Goal: Transaction & Acquisition: Purchase product/service

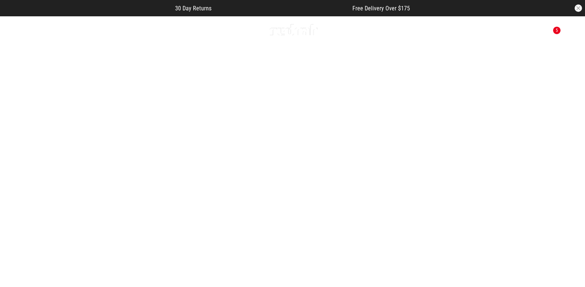
click at [570, 154] on button "Next slide" at bounding box center [568, 162] width 10 height 16
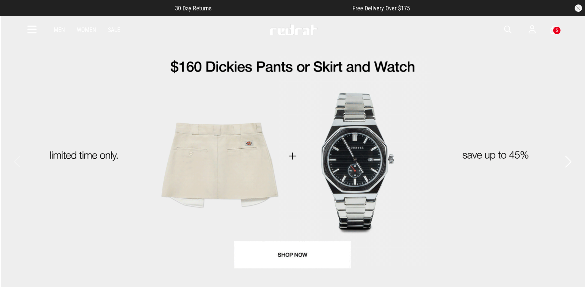
click at [512, 29] on button "button" at bounding box center [511, 29] width 15 height 9
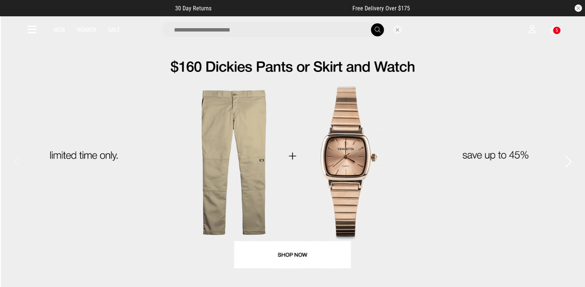
type input "*"
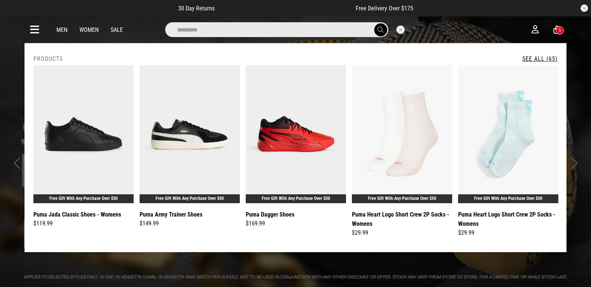
type input "*********"
click at [374, 23] on button "submit" at bounding box center [380, 29] width 13 height 13
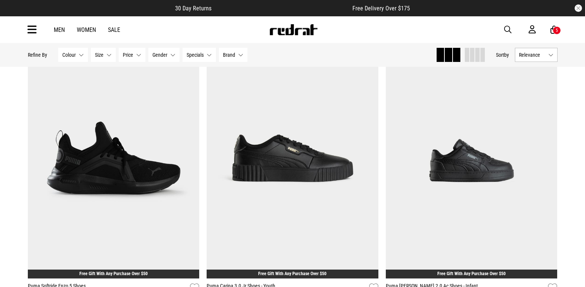
scroll to position [1262, 0]
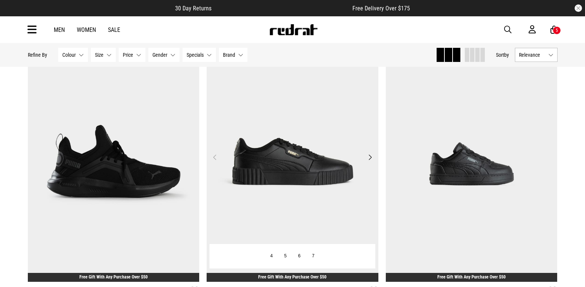
click at [296, 175] on img at bounding box center [293, 162] width 172 height 240
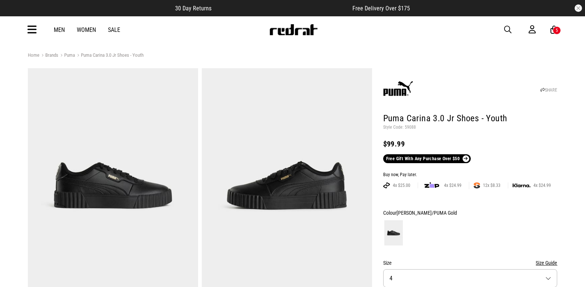
click at [505, 30] on span "button" at bounding box center [507, 29] width 7 height 9
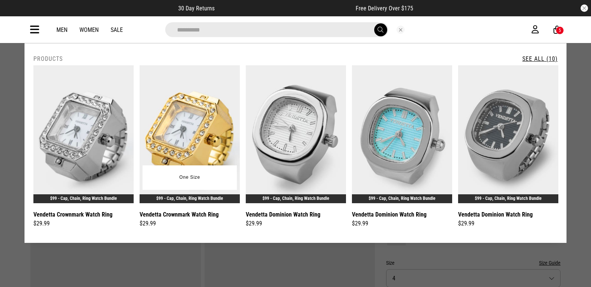
type input "**********"
click at [177, 115] on img at bounding box center [190, 134] width 100 height 138
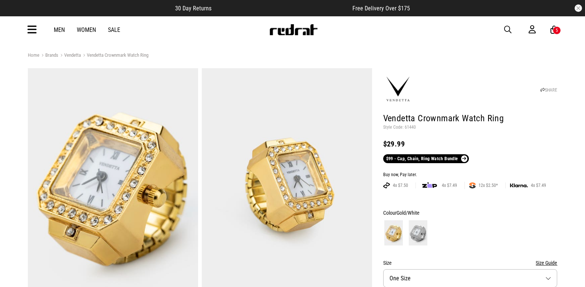
drag, startPoint x: 0, startPoint y: 0, endPoint x: 410, endPoint y: 127, distance: 429.5
click at [410, 127] on p "Style Code: 61440" at bounding box center [470, 128] width 174 height 6
copy p "61440"
